Goal: Task Accomplishment & Management: Manage account settings

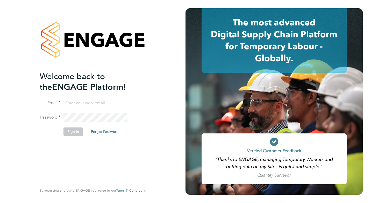
click at [115, 102] on input at bounding box center [95, 102] width 64 height 9
type input "amy@omniapeople.com"
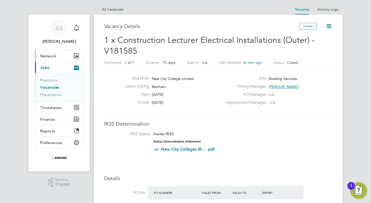
click at [62, 55] on button "Network" at bounding box center [59, 55] width 48 height 11
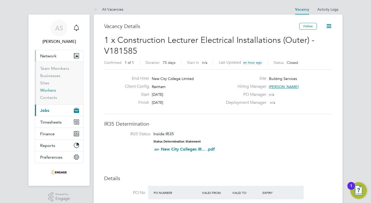
click at [54, 90] on link "Workers" at bounding box center [48, 90] width 16 height 5
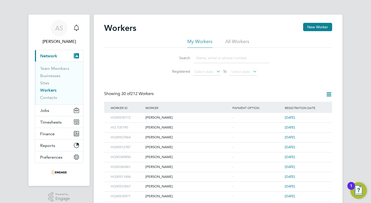
click at [205, 57] on input at bounding box center [232, 58] width 76 height 10
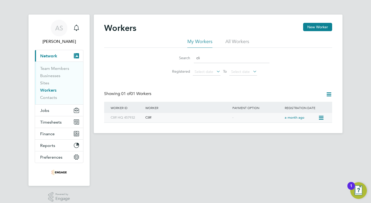
type input "cli"
click at [168, 115] on div "Cliff" at bounding box center [187, 118] width 87 height 10
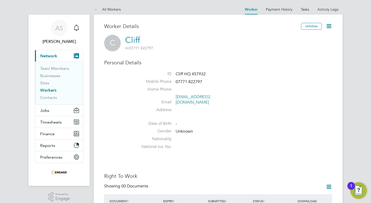
click at [135, 39] on link "Cliff" at bounding box center [132, 40] width 15 height 10
click at [328, 26] on icon at bounding box center [329, 26] width 6 height 6
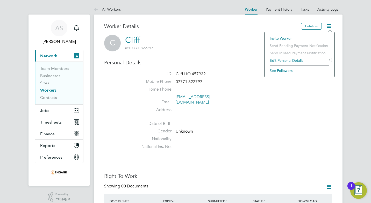
click at [306, 58] on li "Edit Personal Details e" at bounding box center [299, 60] width 65 height 7
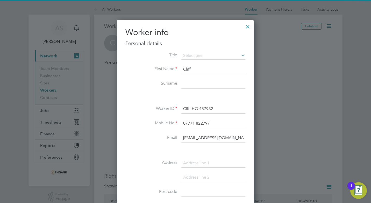
scroll to position [293, 137]
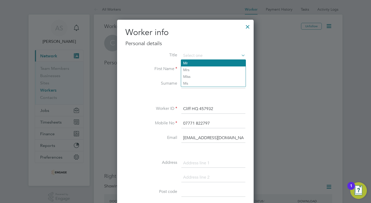
click at [201, 63] on li "Mr" at bounding box center [213, 63] width 65 height 7
type input "Mr"
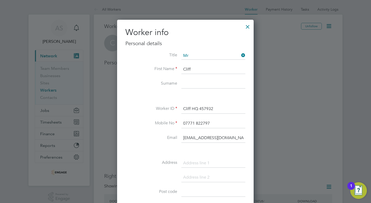
drag, startPoint x: 191, startPoint y: 68, endPoint x: 183, endPoint y: 68, distance: 8.0
click at [183, 68] on input "Cliff" at bounding box center [213, 69] width 64 height 9
type input "Wycliff"
type input "Purchase"
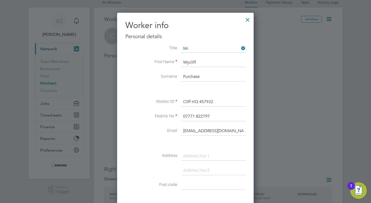
scroll to position [10, 0]
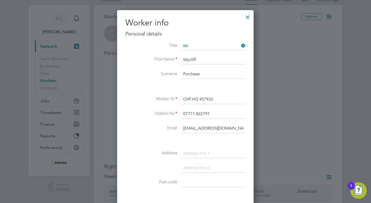
drag, startPoint x: 191, startPoint y: 98, endPoint x: 178, endPoint y: 99, distance: 13.5
click at [178, 99] on li "Worker ID Cliff HQ 457932" at bounding box center [185, 102] width 120 height 15
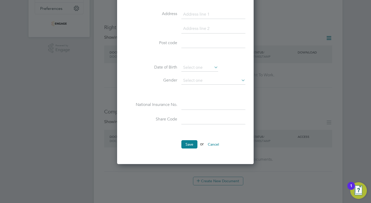
scroll to position [158, 0]
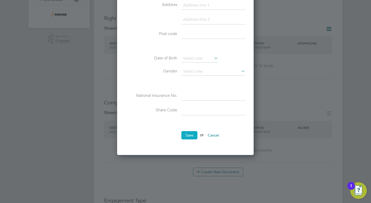
type input "Wycliff HQ 457932"
click at [190, 138] on button "Save" at bounding box center [189, 135] width 16 height 8
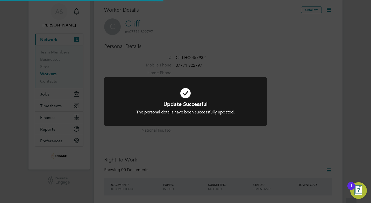
scroll to position [0, 0]
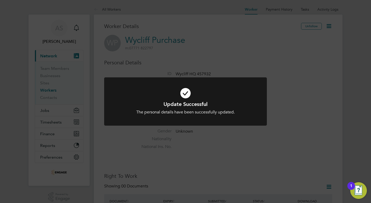
click at [236, 136] on div "Update Successful The personal details have been successfully updated. Cancel O…" at bounding box center [185, 101] width 371 height 203
